Goal: Transaction & Acquisition: Download file/media

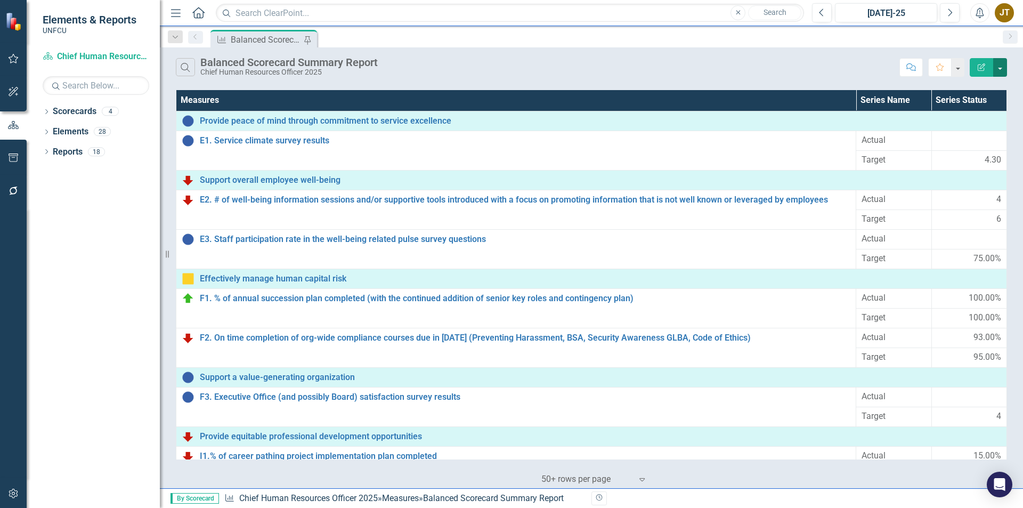
click at [1004, 68] on button "button" at bounding box center [1000, 67] width 14 height 19
click at [992, 106] on link "PDF Export to PDF" at bounding box center [964, 109] width 84 height 20
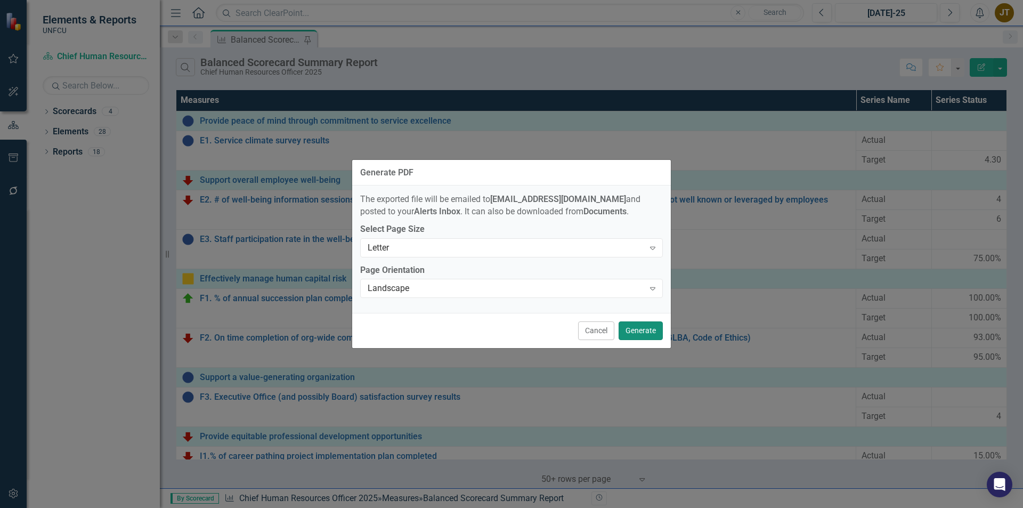
click at [636, 327] on button "Generate" at bounding box center [640, 330] width 44 height 19
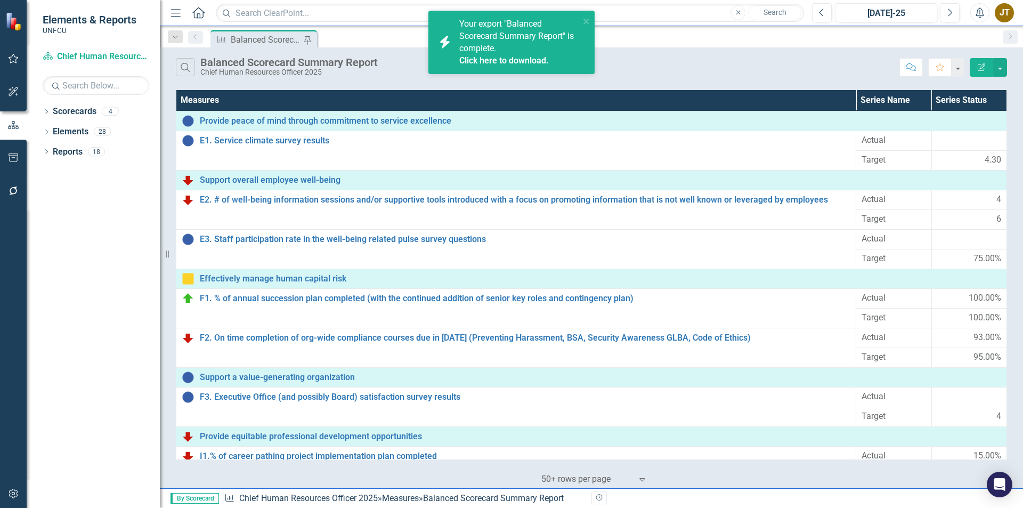
click at [498, 60] on link "Click here to download." at bounding box center [503, 60] width 89 height 10
